Goal: Task Accomplishment & Management: Complete application form

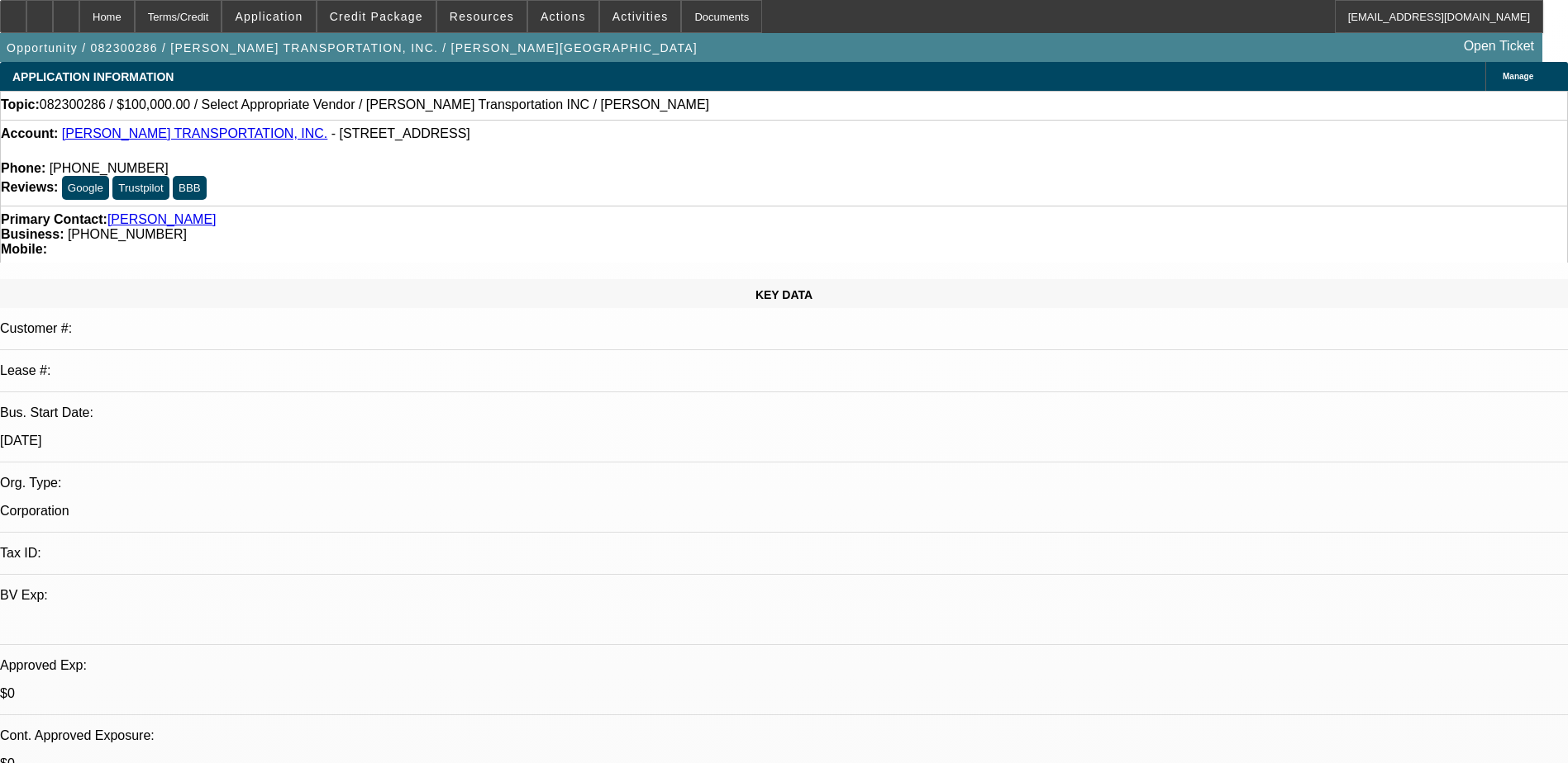
select select "0"
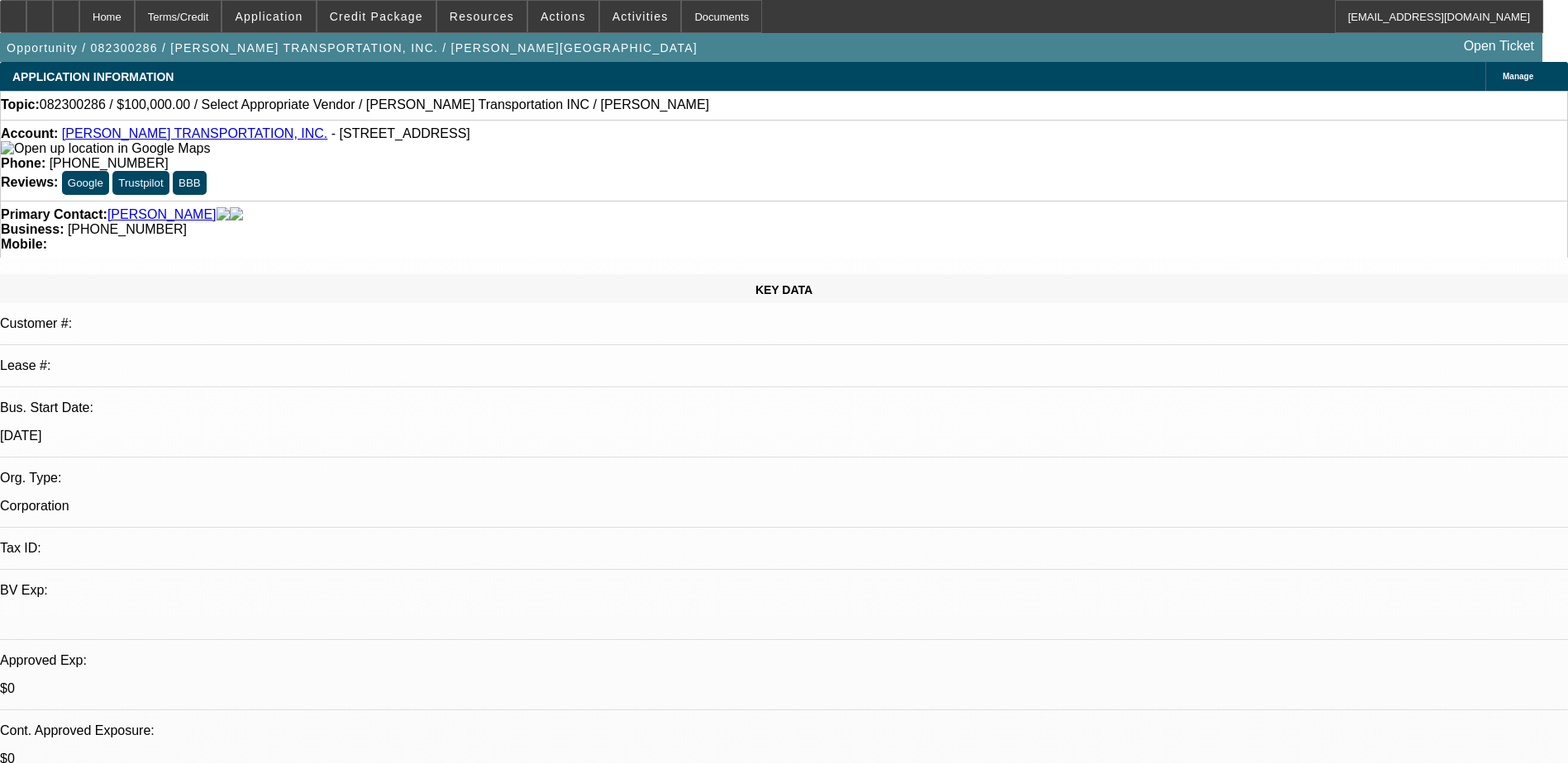
select select "2"
select select "0.1"
select select "1"
select select "2"
select select "4"
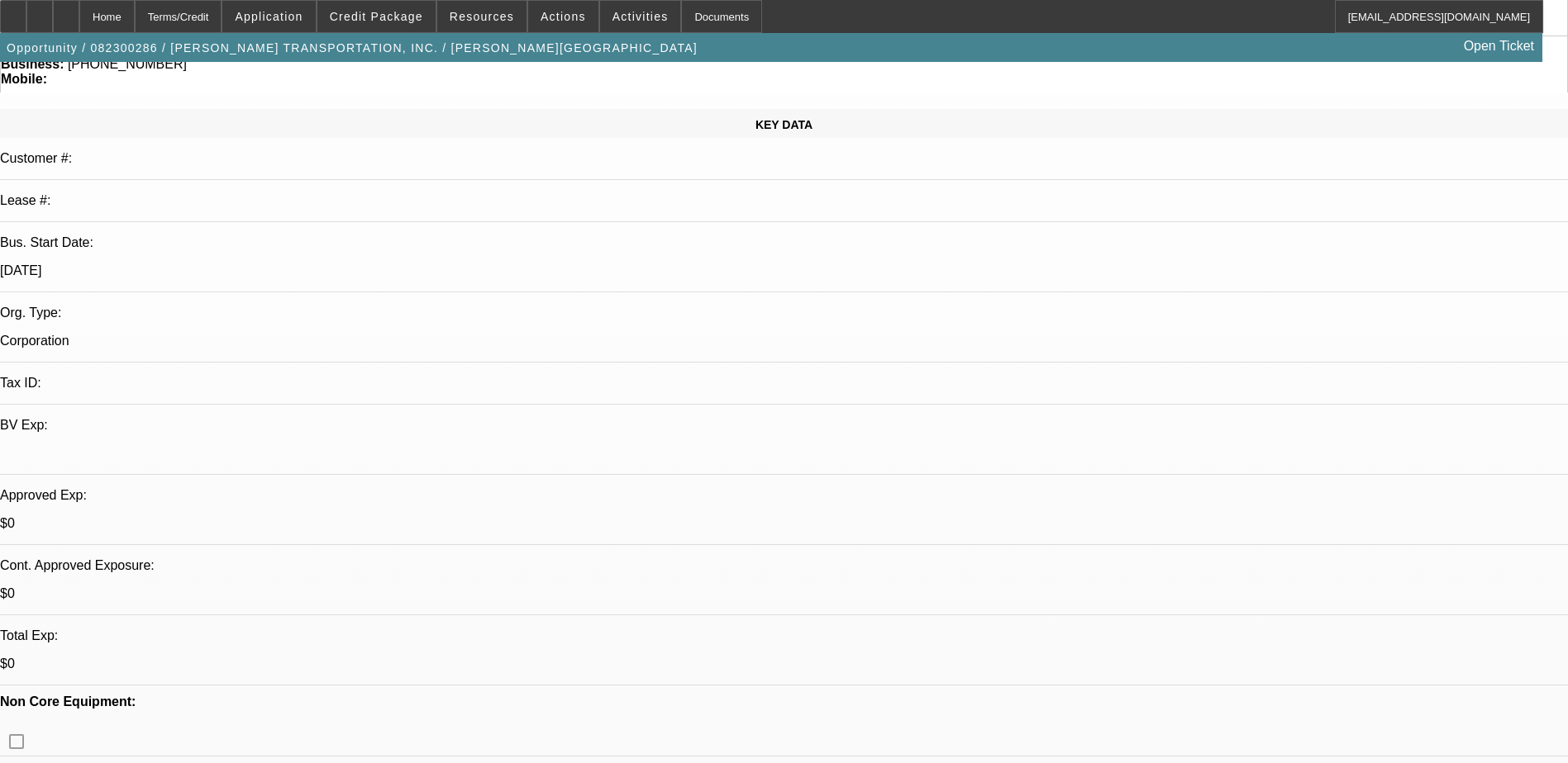
scroll to position [349, 0]
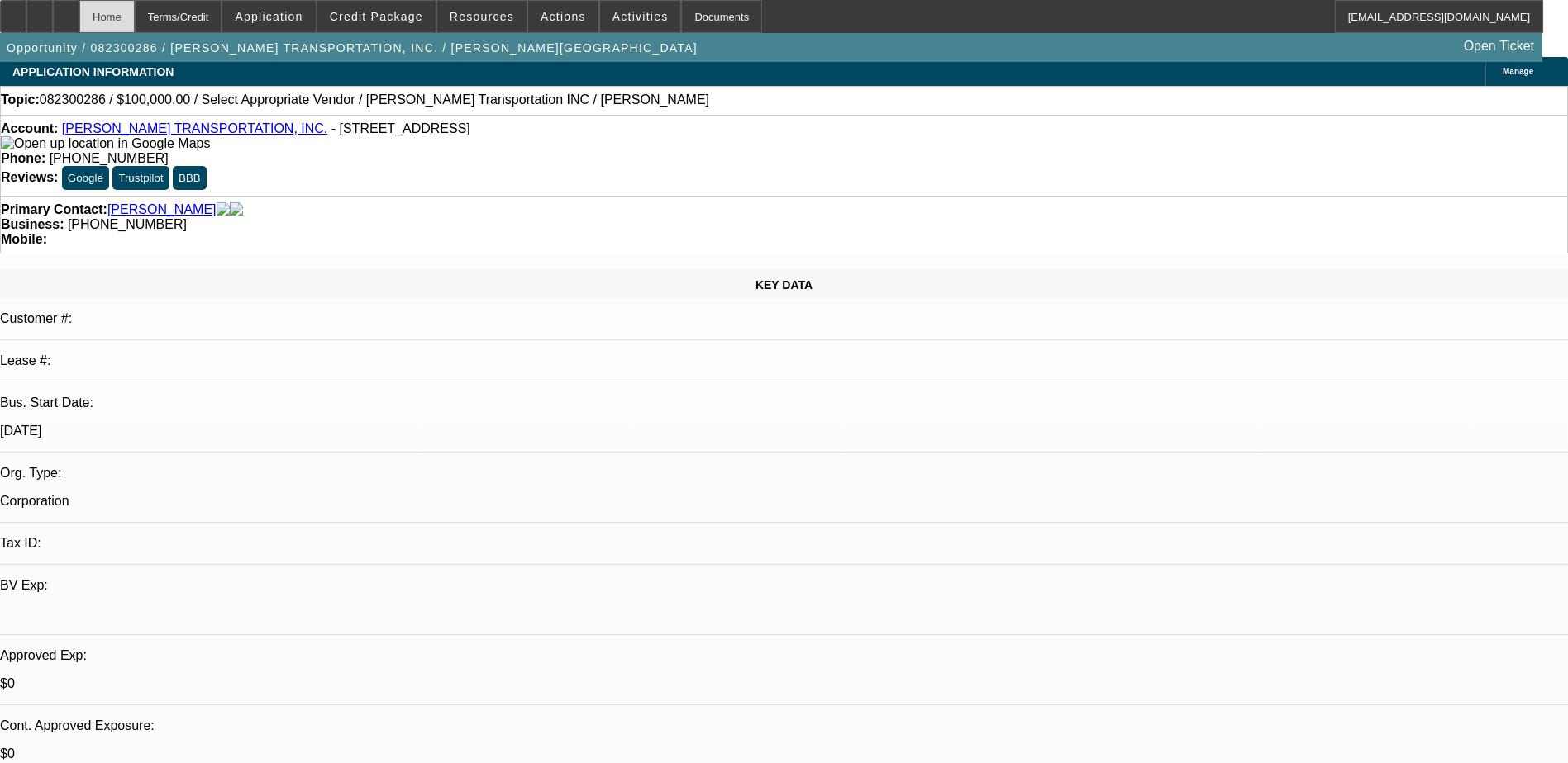
scroll to position [0, 0]
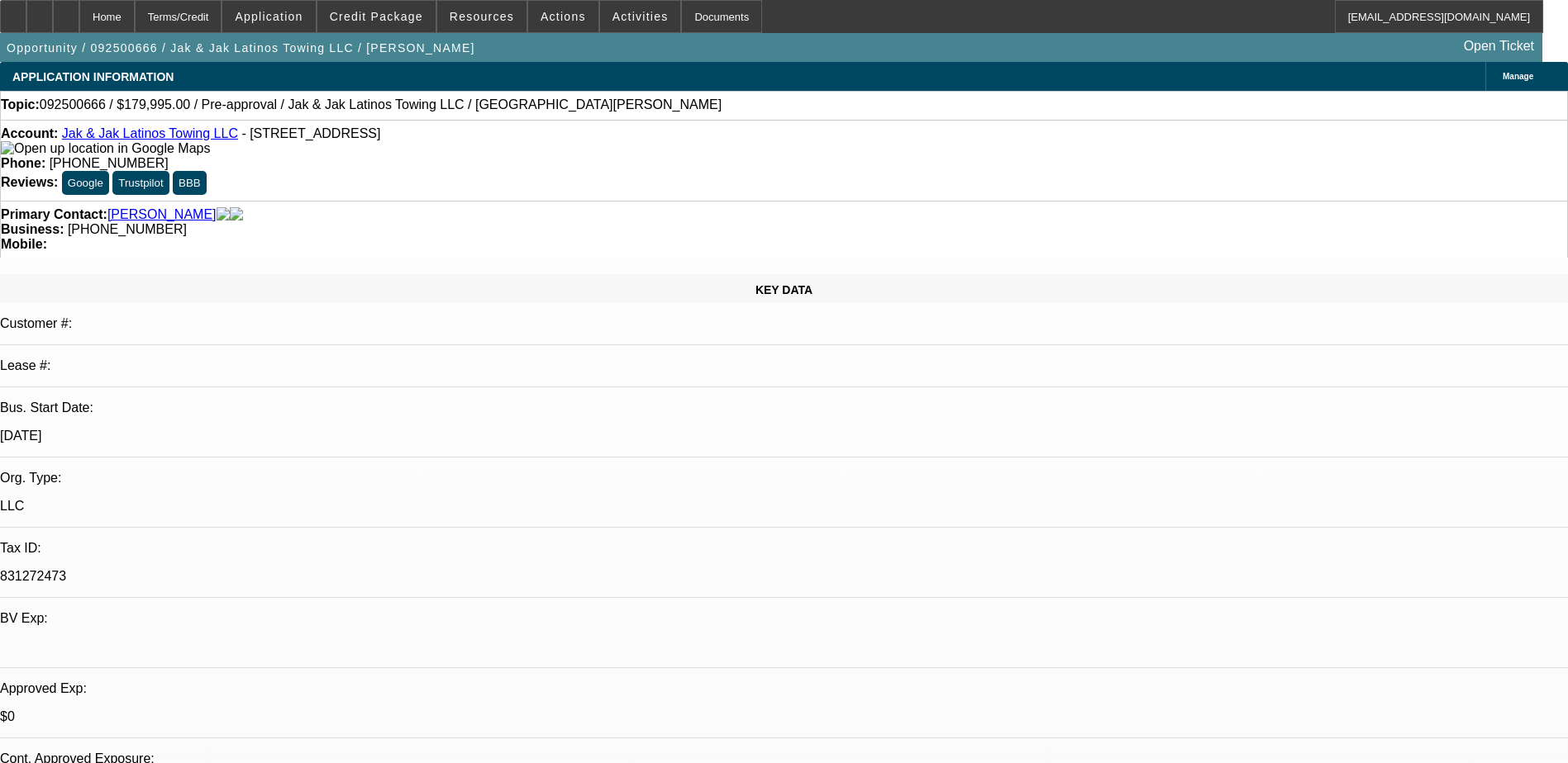
select select "0"
select select "2"
select select "0.1"
select select "4"
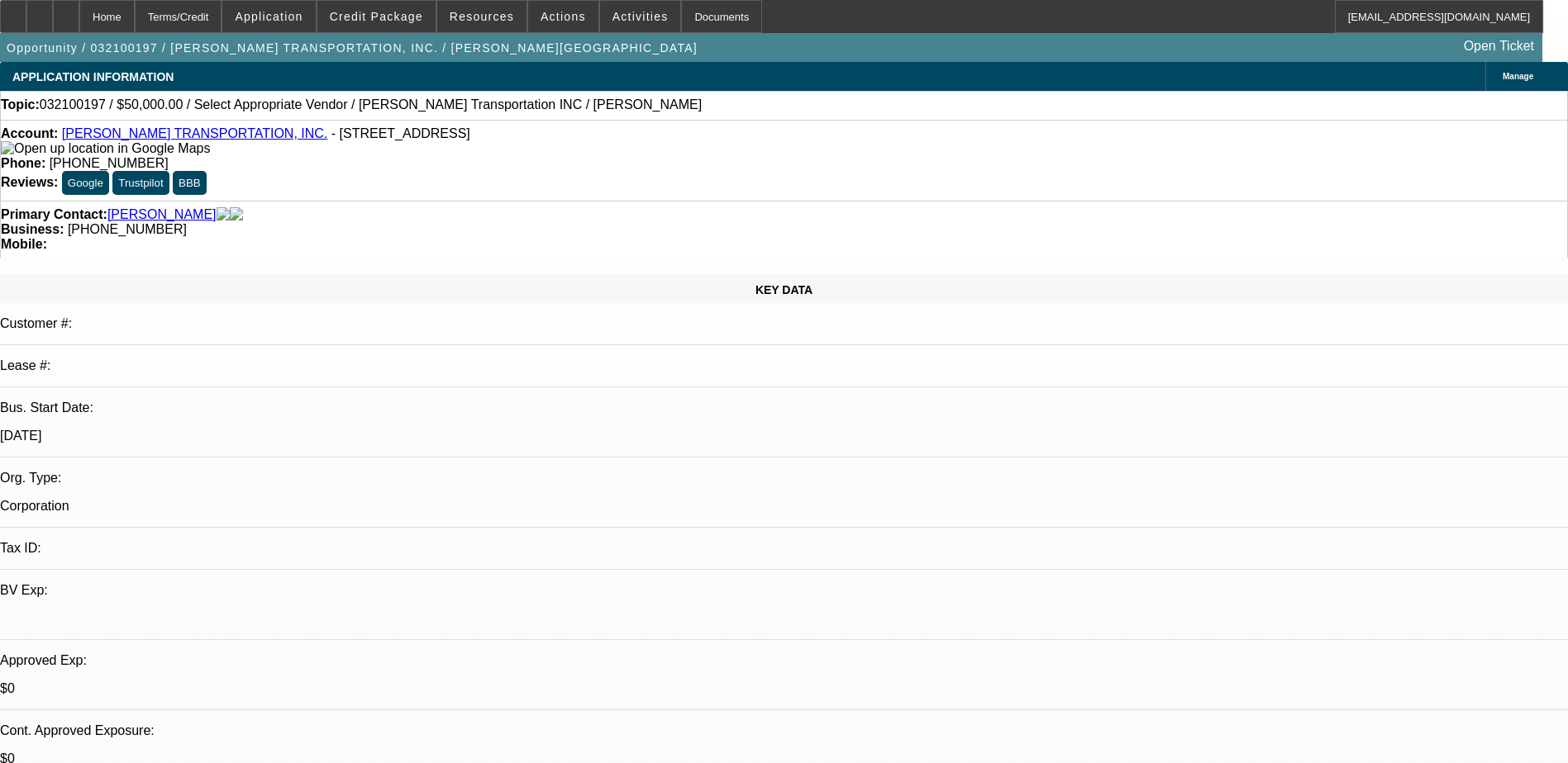
select select "0"
select select "2"
select select "0.1"
select select "1"
select select "2"
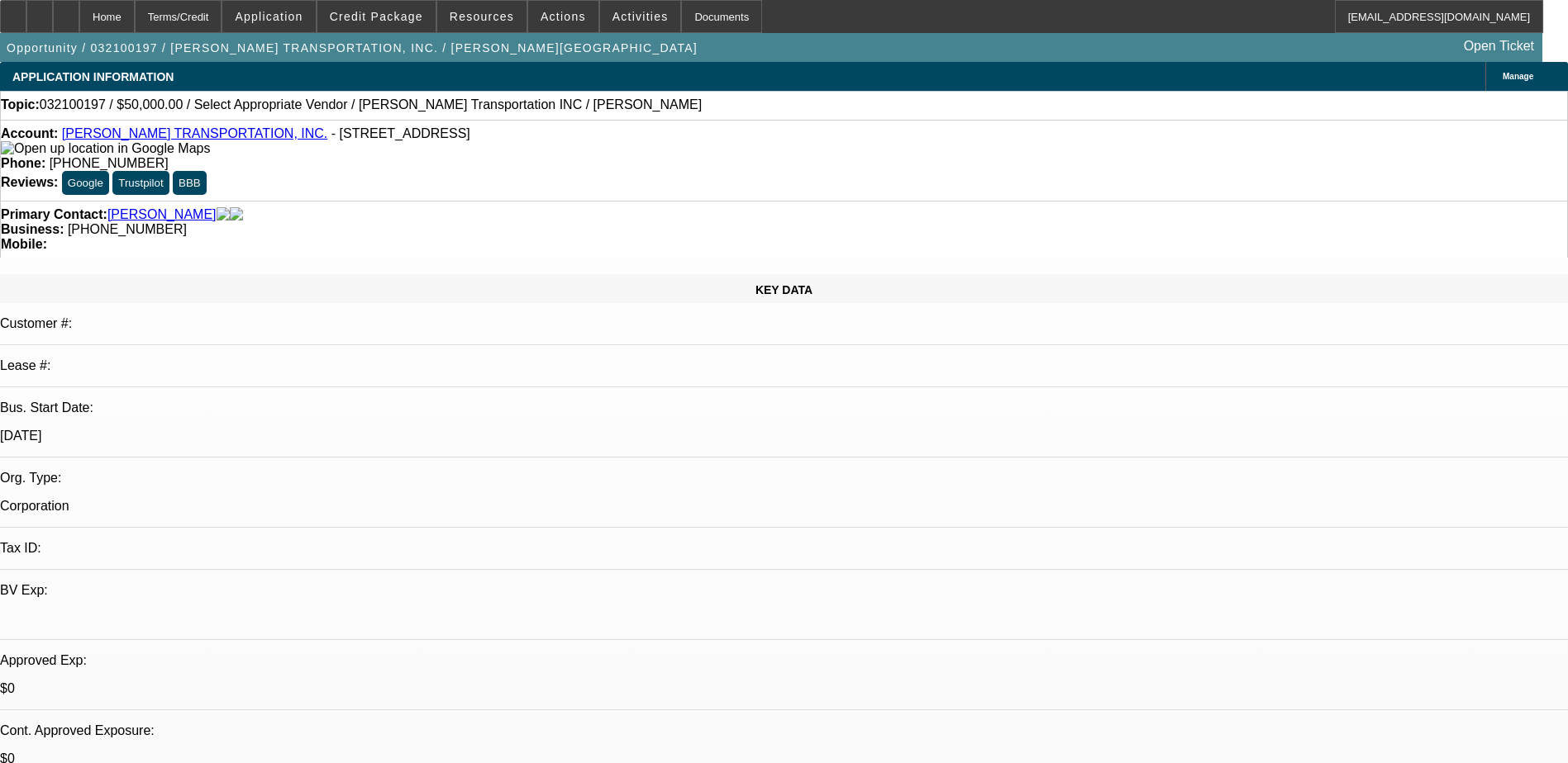
select select
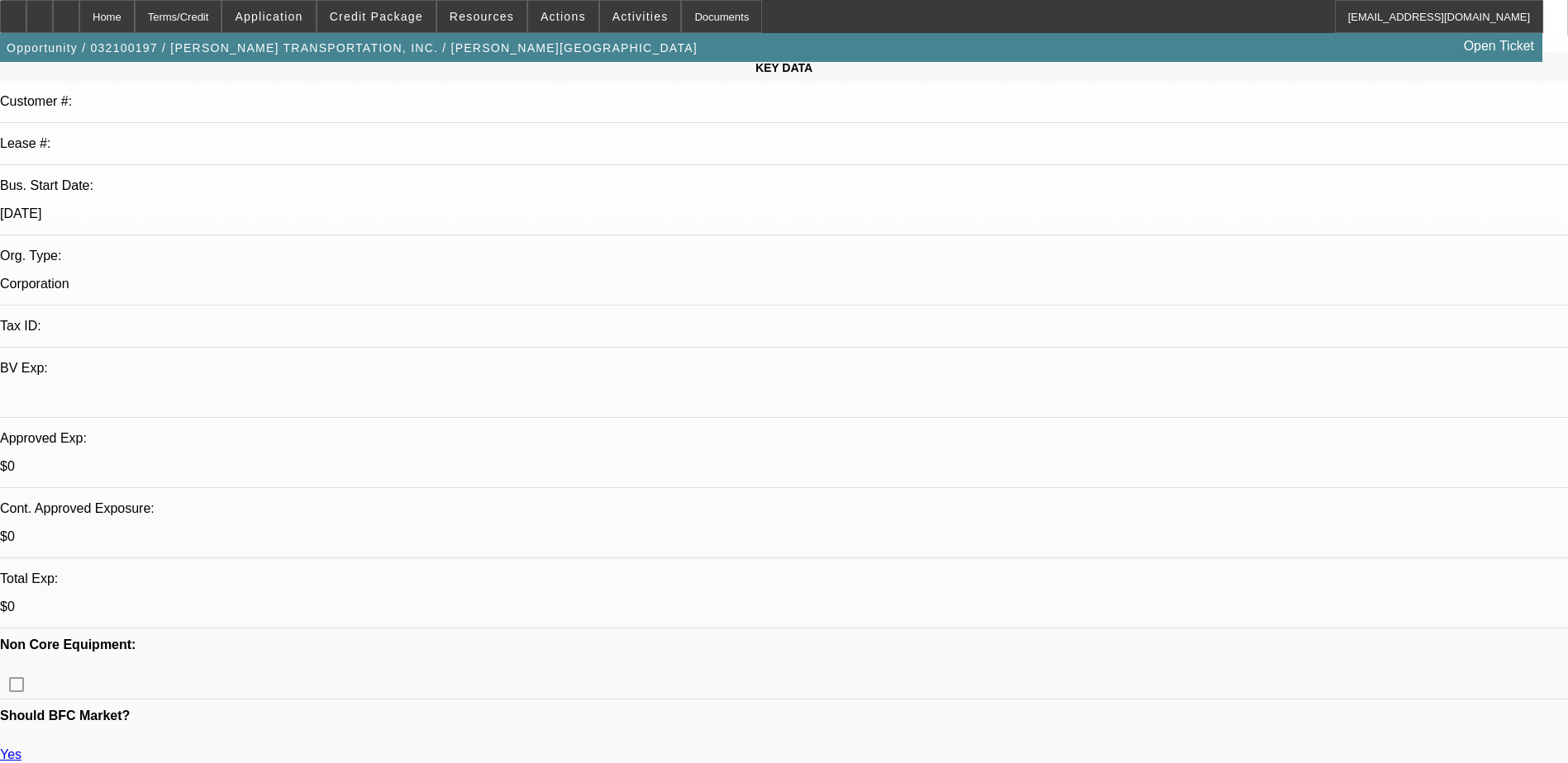
scroll to position [83, 0]
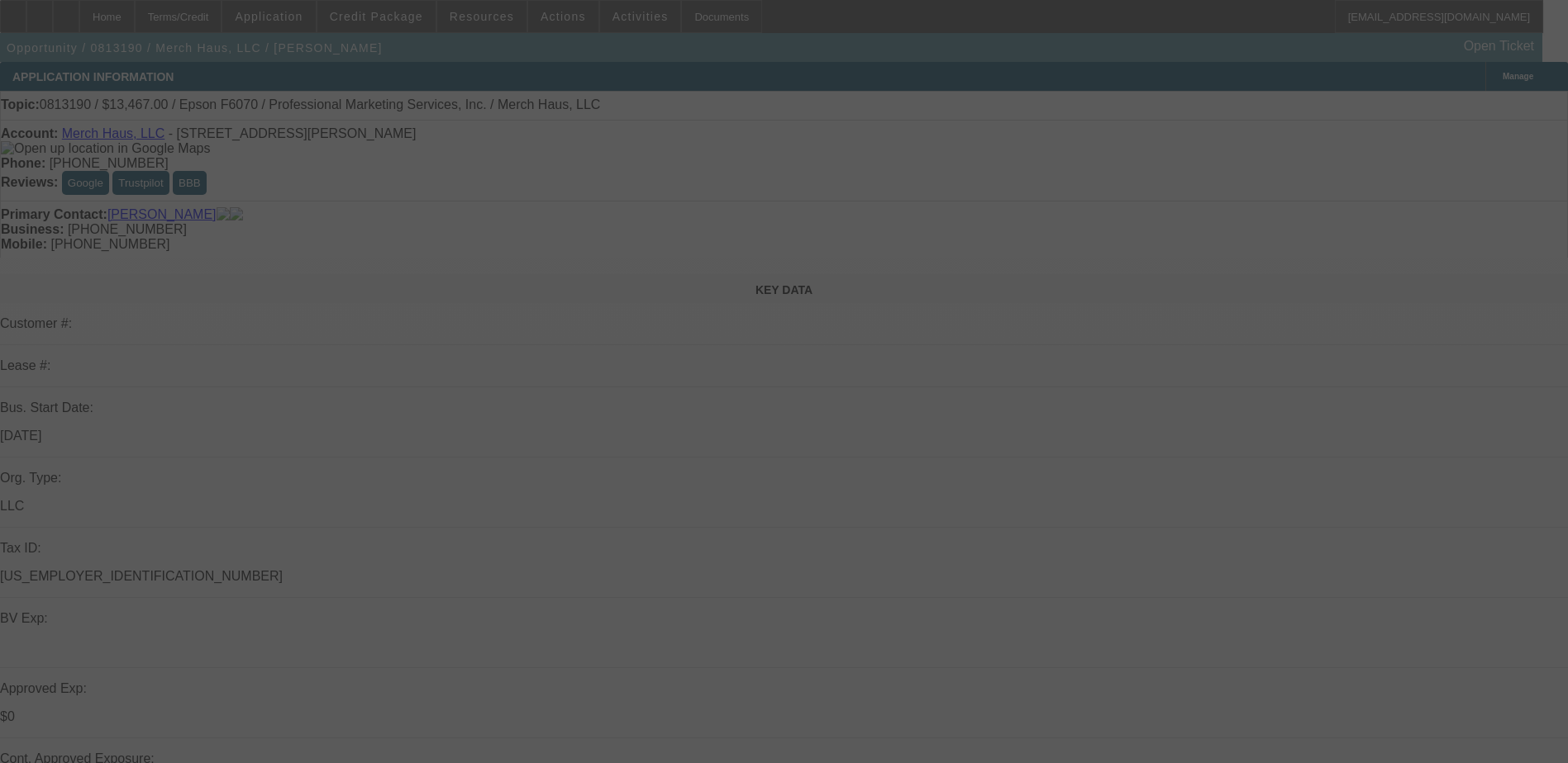
select select "0"
select select "2"
select select "0.1"
select select "0"
select select "2"
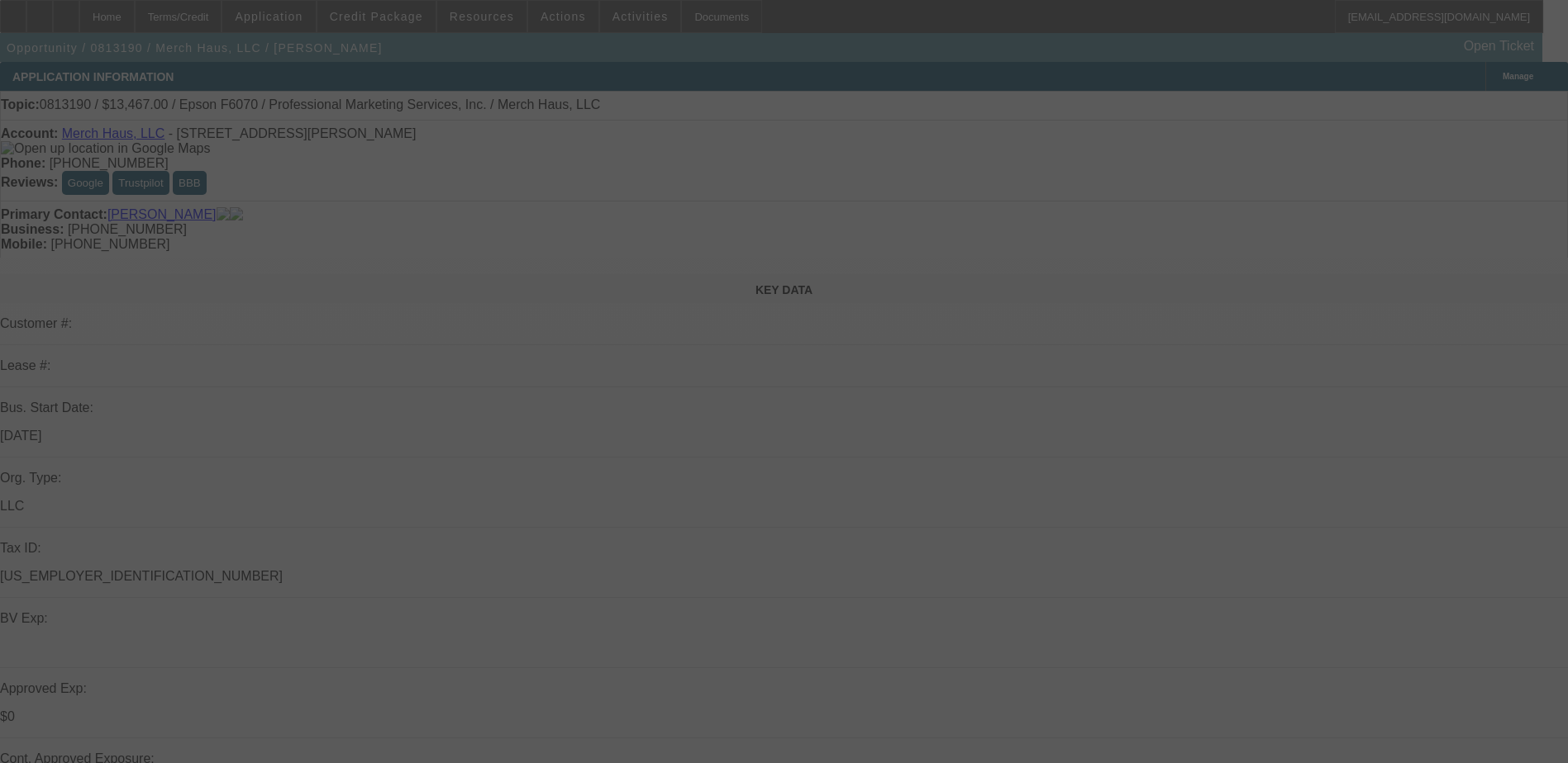
select select "0.1"
select select "0"
select select "2"
select select "0.1"
select select "0"
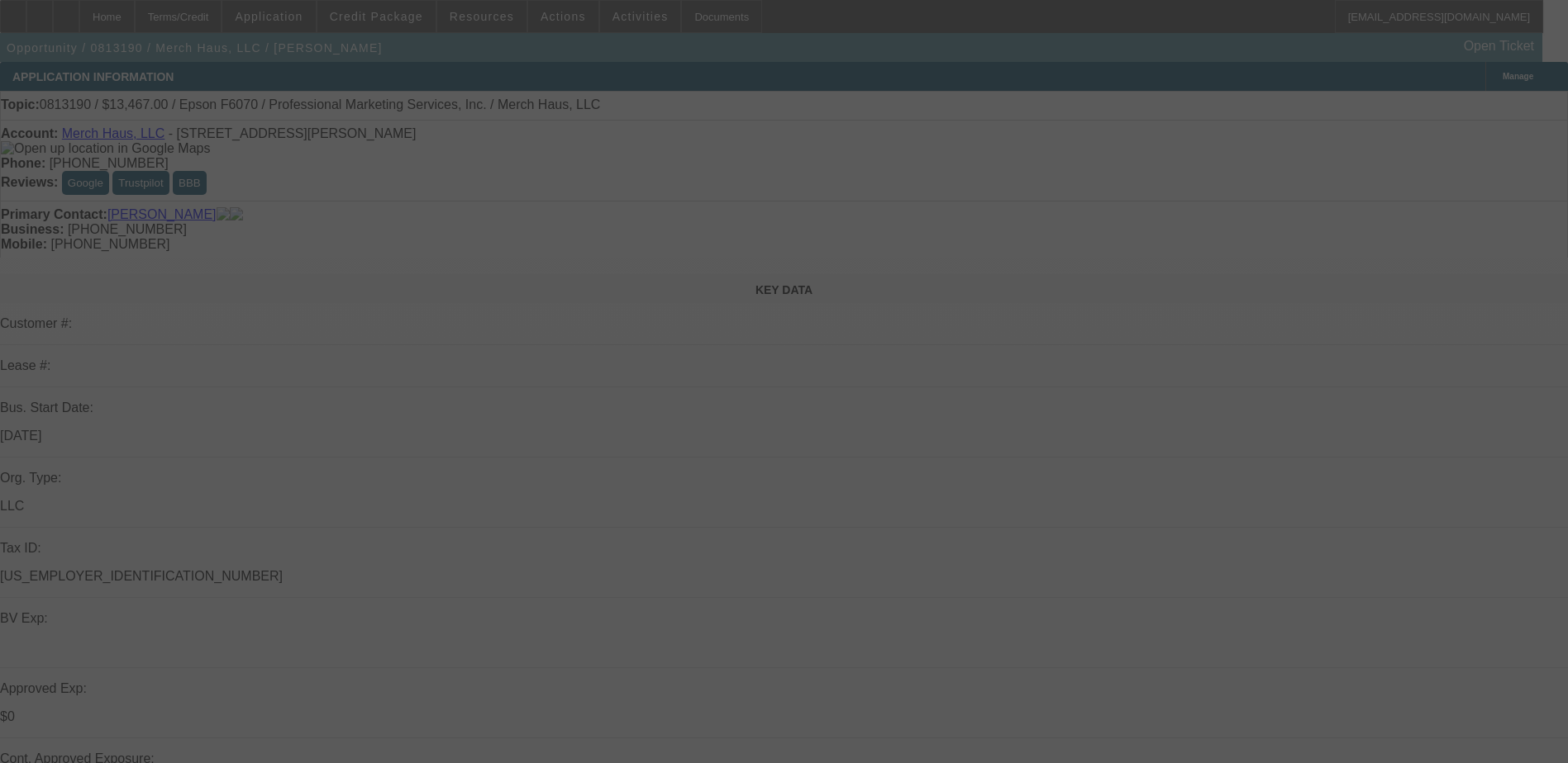
select select "2"
select select "0.1"
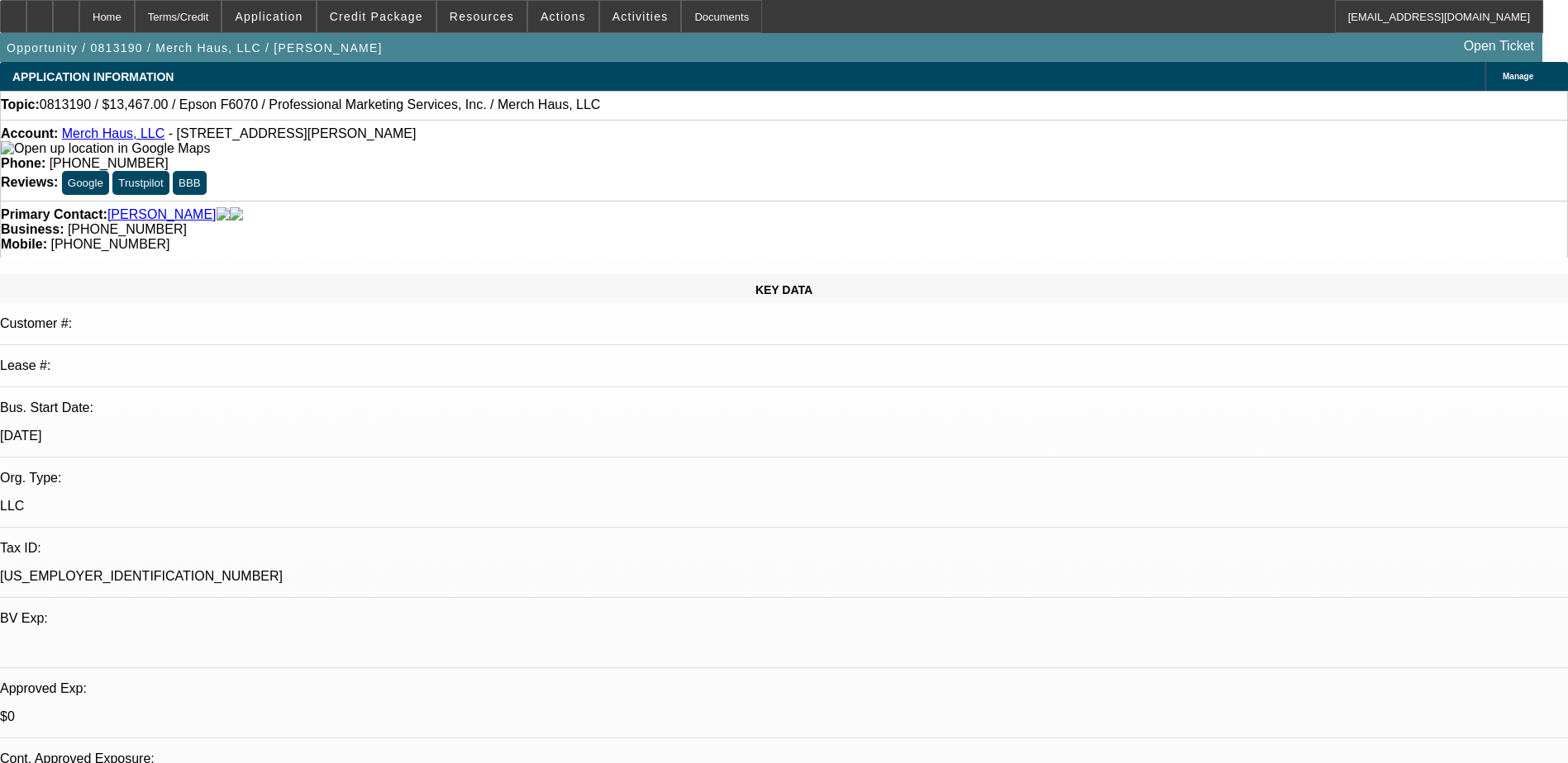
select select "1"
select select "2"
select select "8"
select select "1"
select select "2"
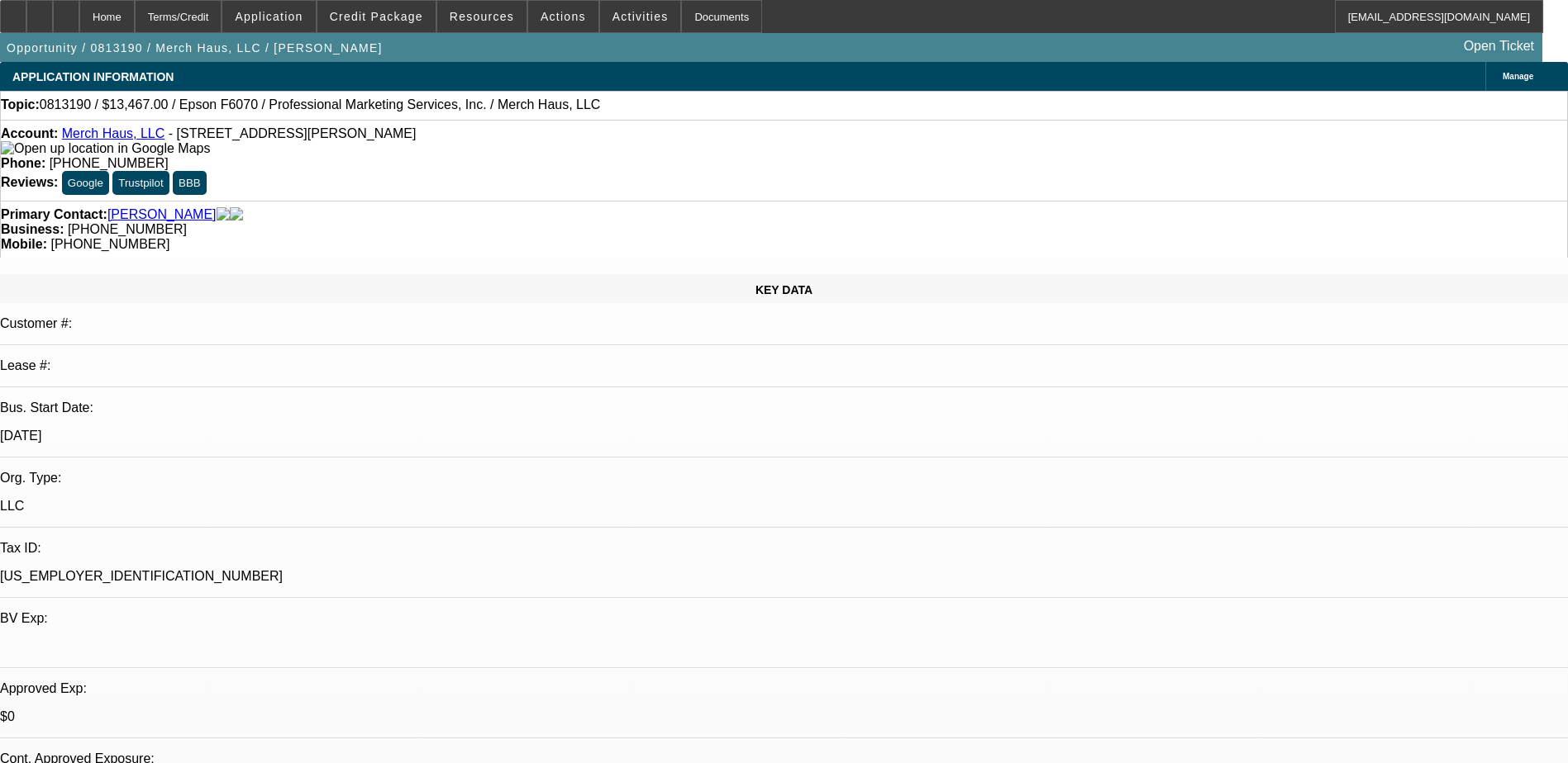
select select "8"
select select "1"
select select "2"
select select "8"
select select "1"
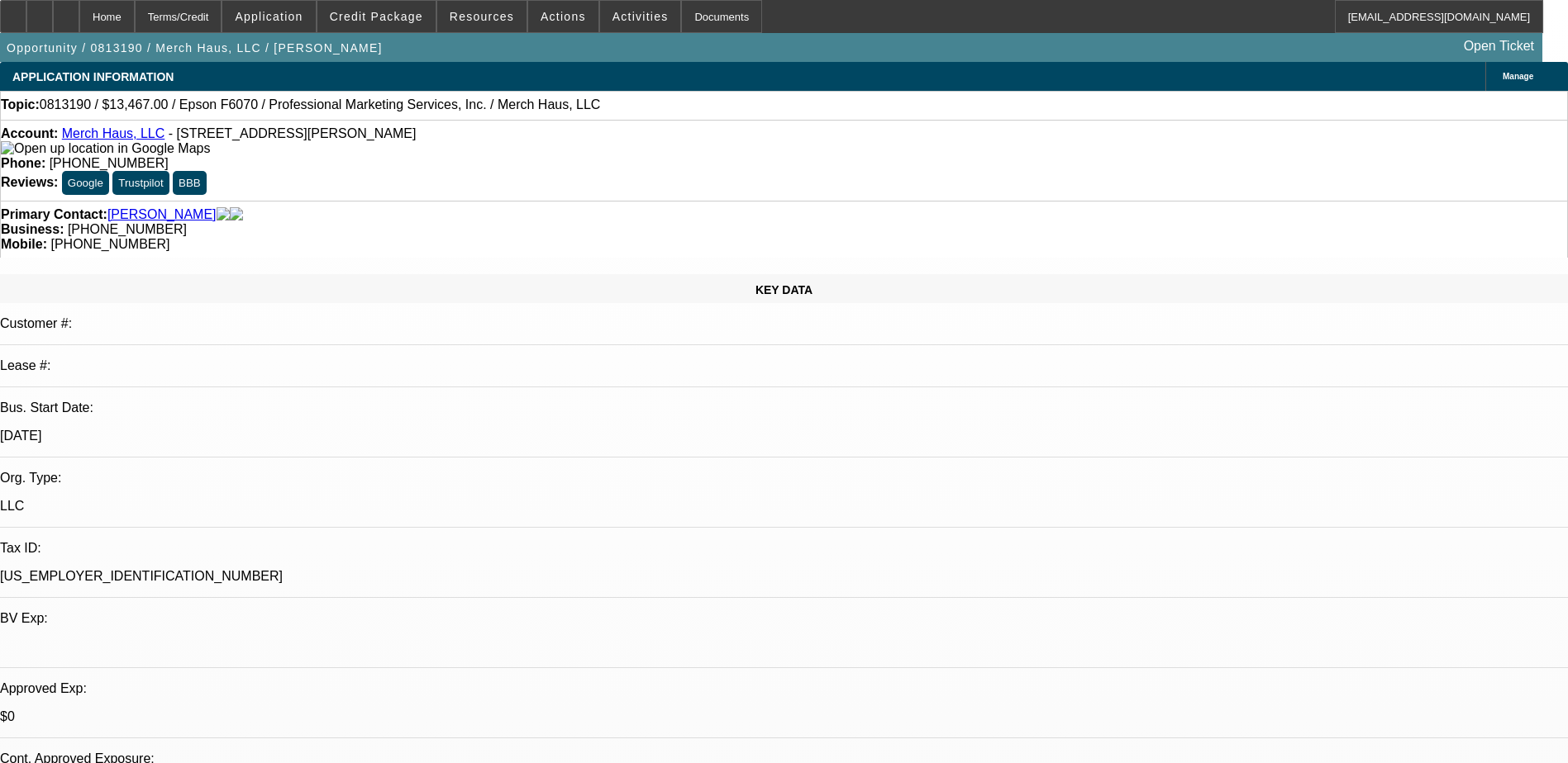
select select "2"
select select "8"
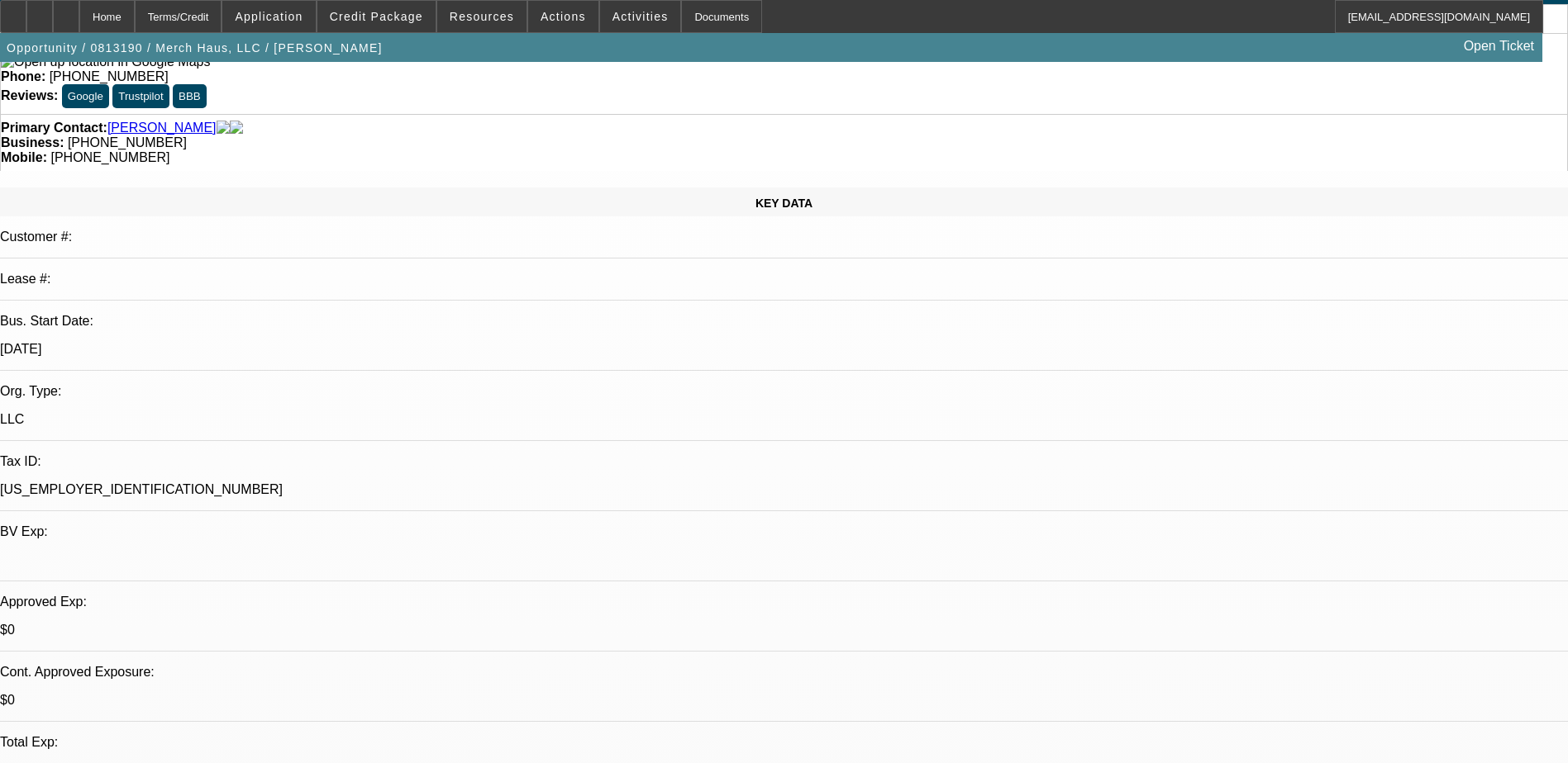
scroll to position [0, 0]
